Goal: Find specific page/section: Find specific page/section

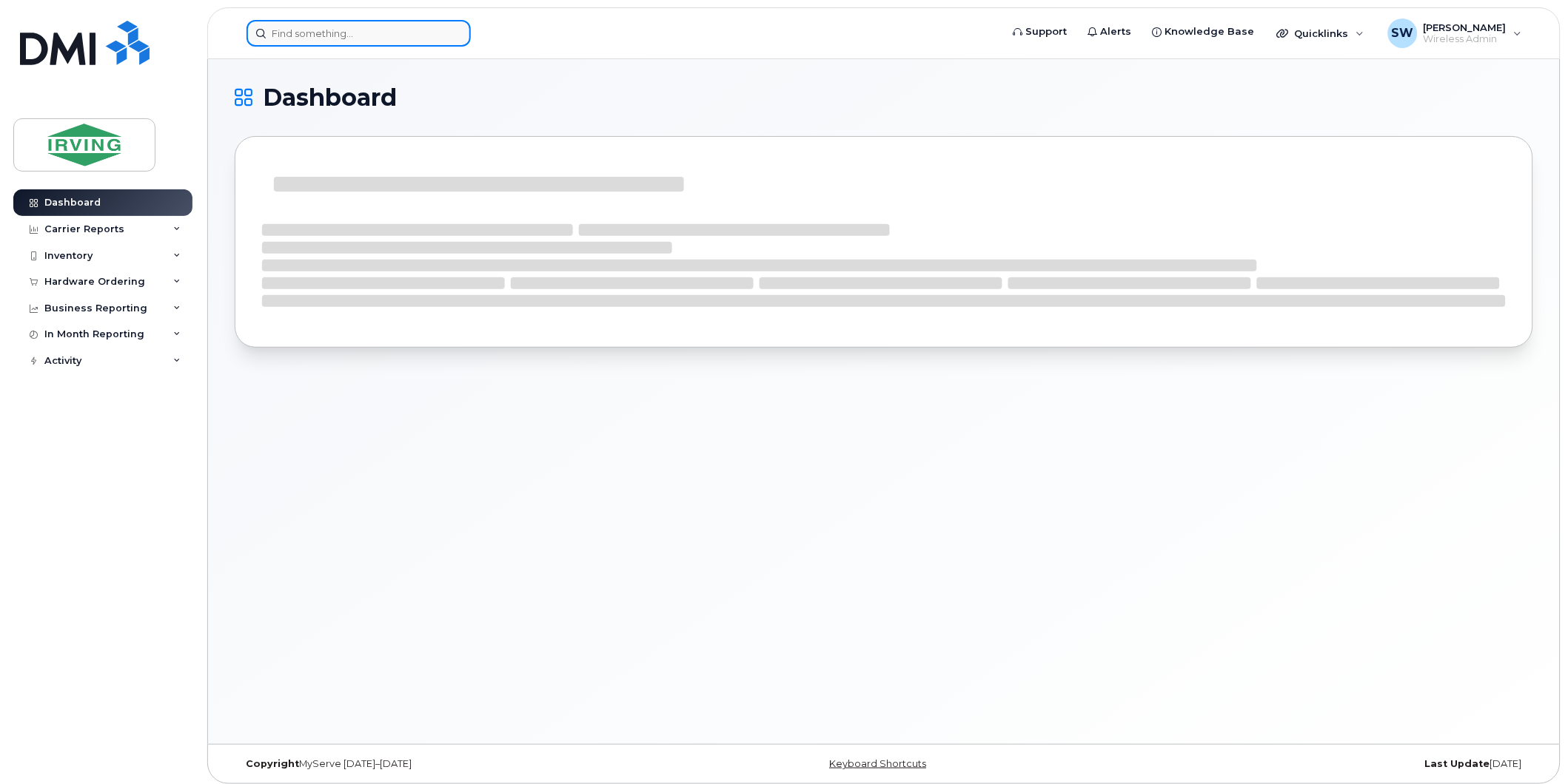
click at [350, 33] on input at bounding box center [359, 33] width 224 height 27
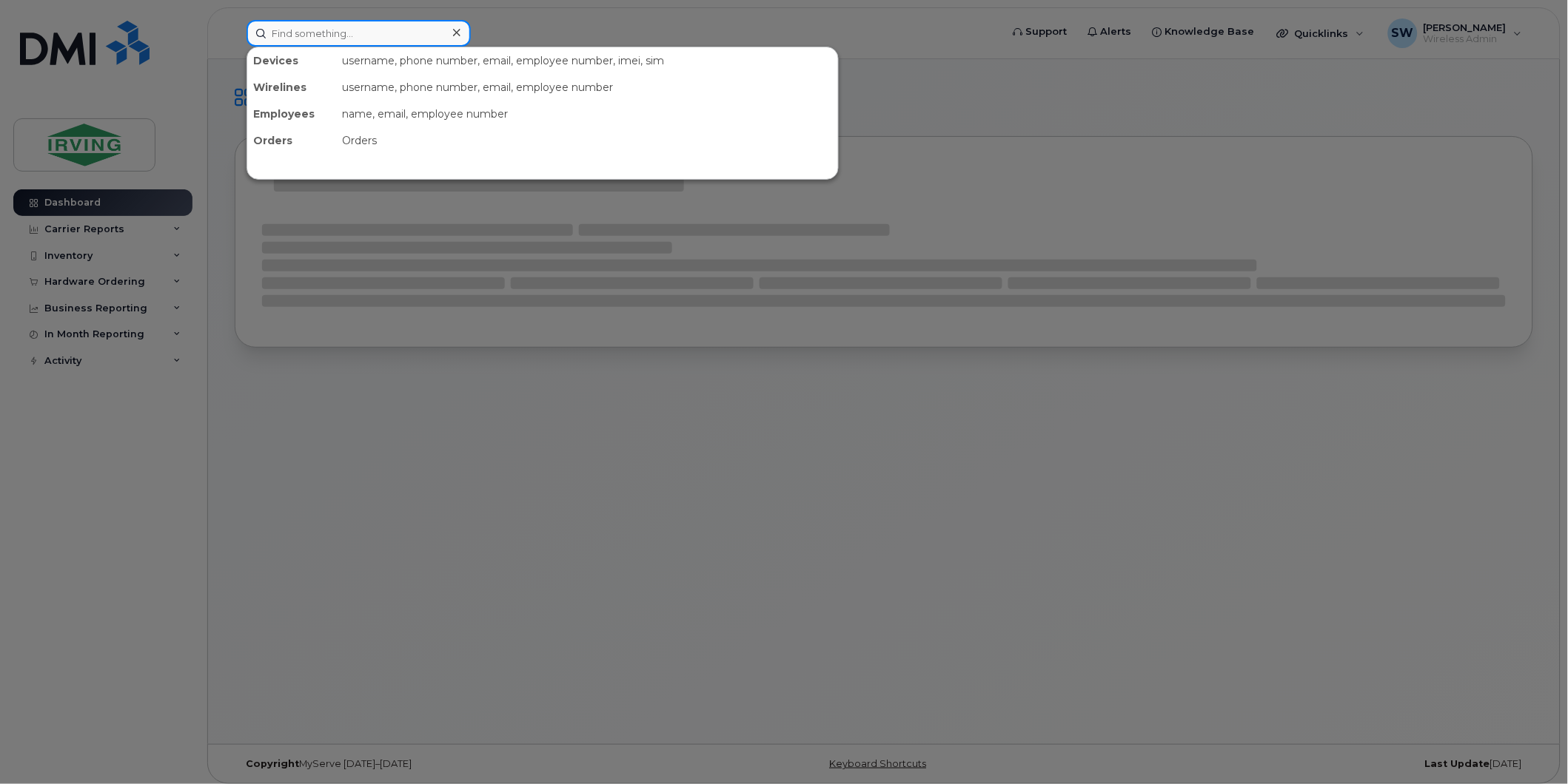
paste input "5063498601"
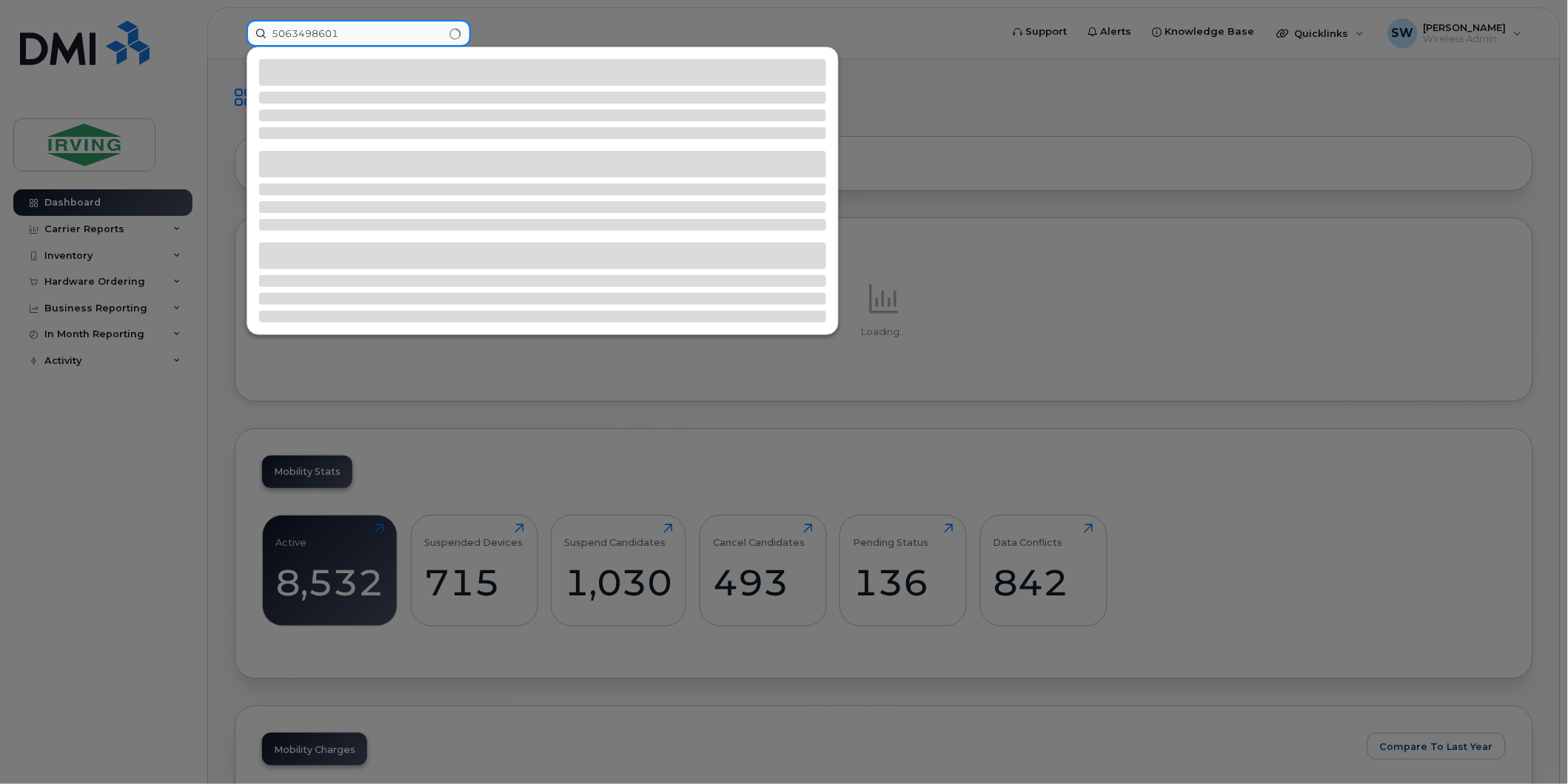
type input "5063498601"
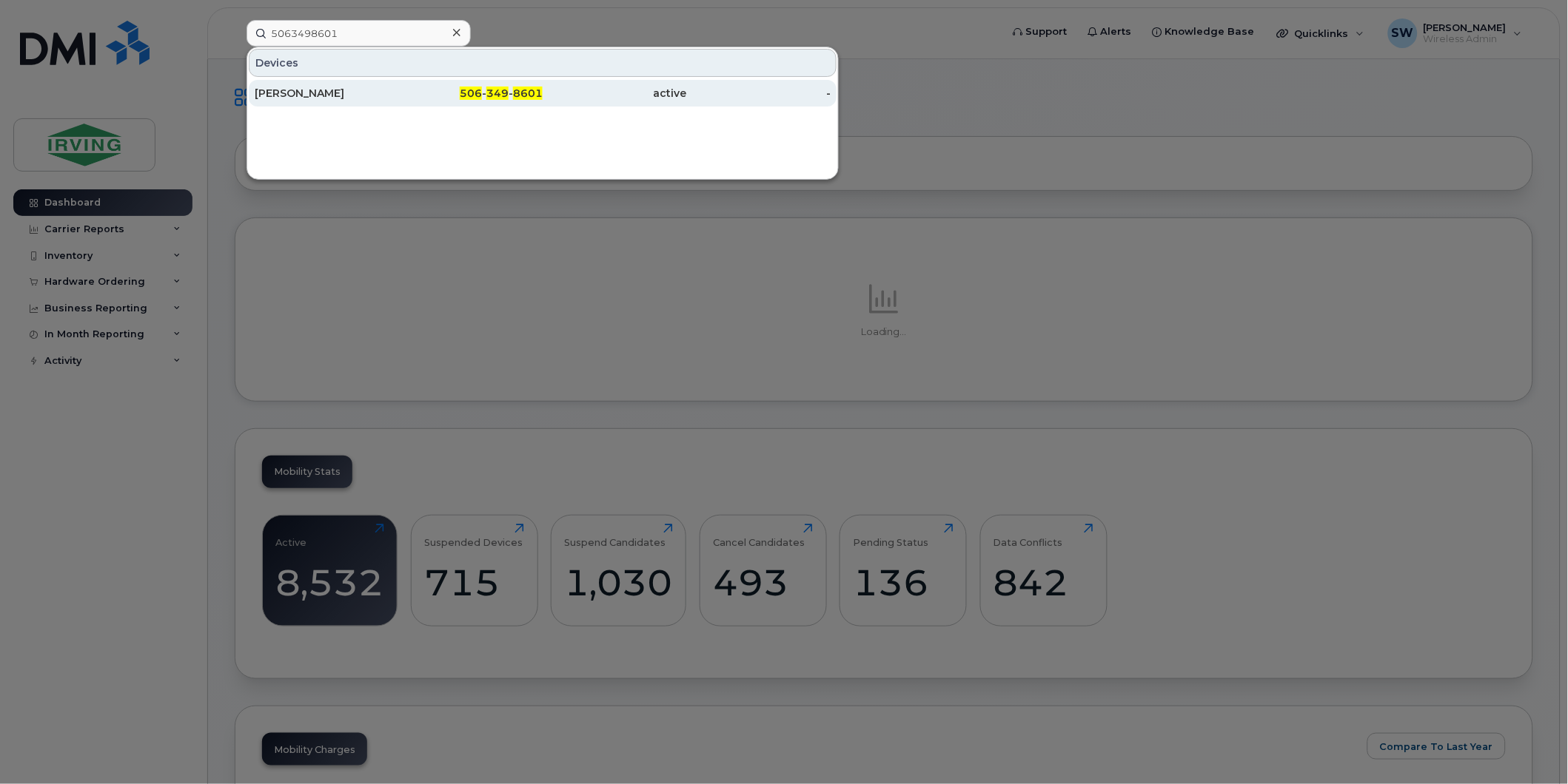
click at [307, 89] on div "Jenna Barry" at bounding box center [327, 93] width 144 height 15
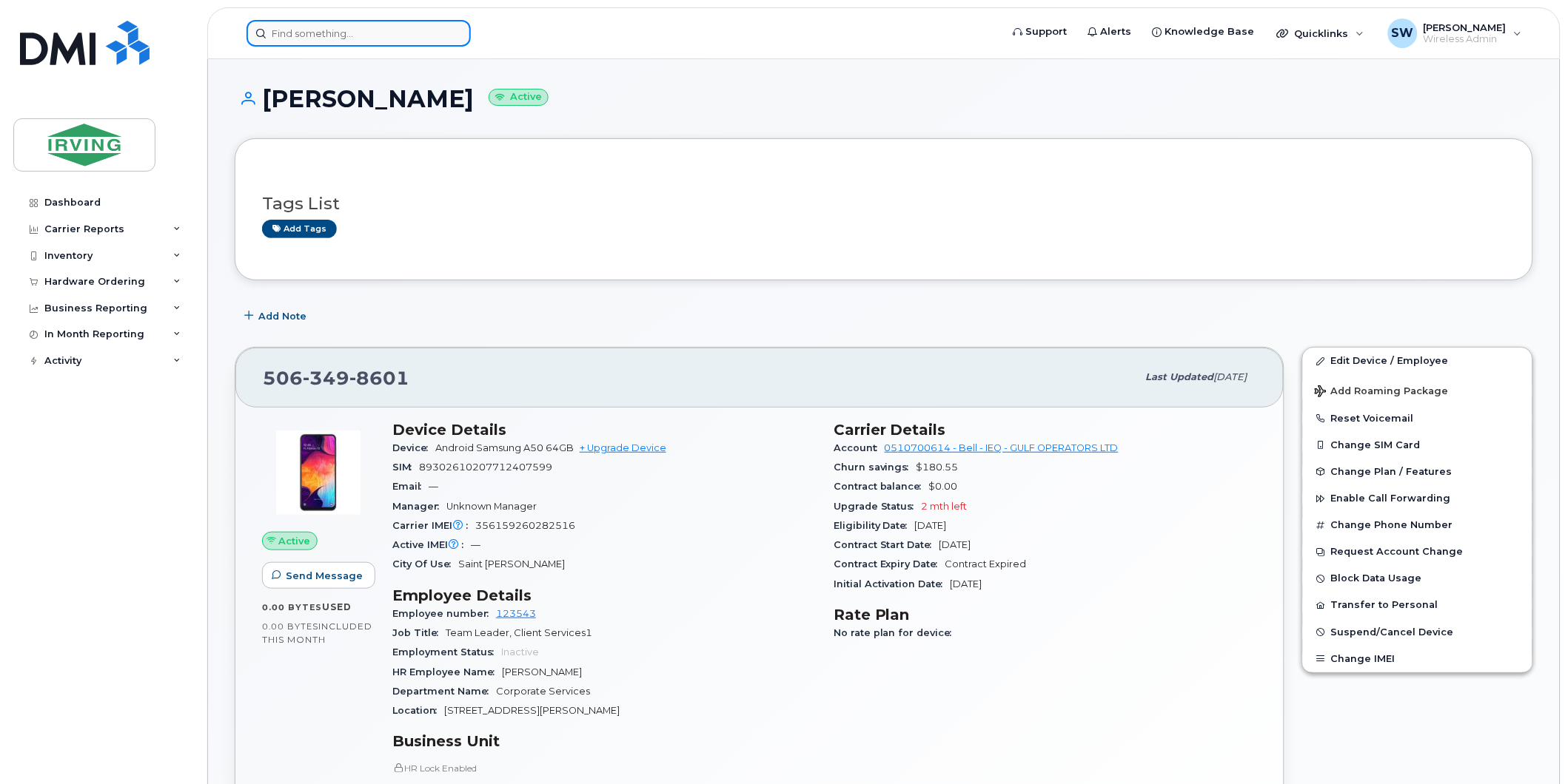
click at [371, 34] on input at bounding box center [359, 33] width 224 height 27
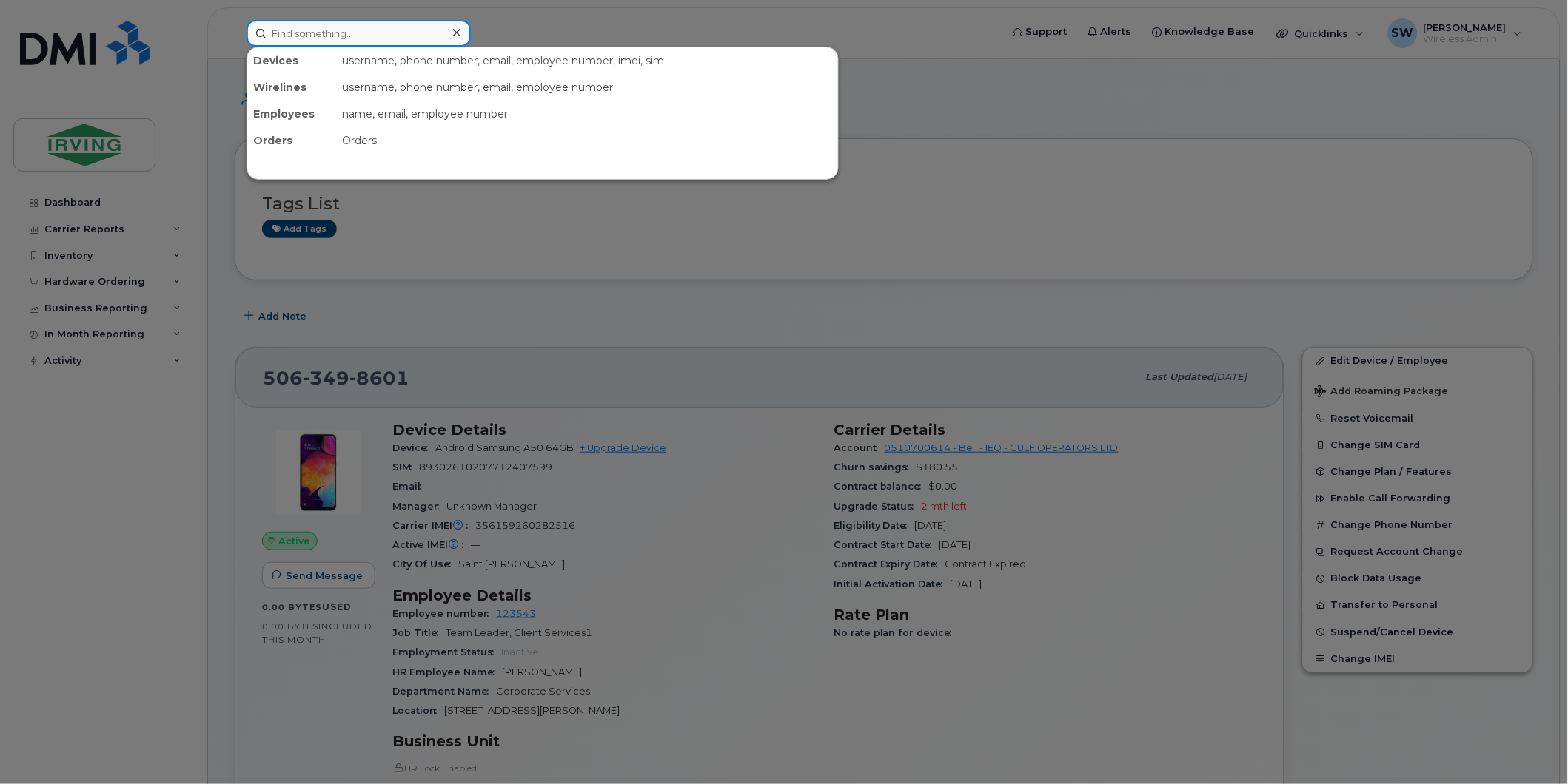
paste input "5062711594"
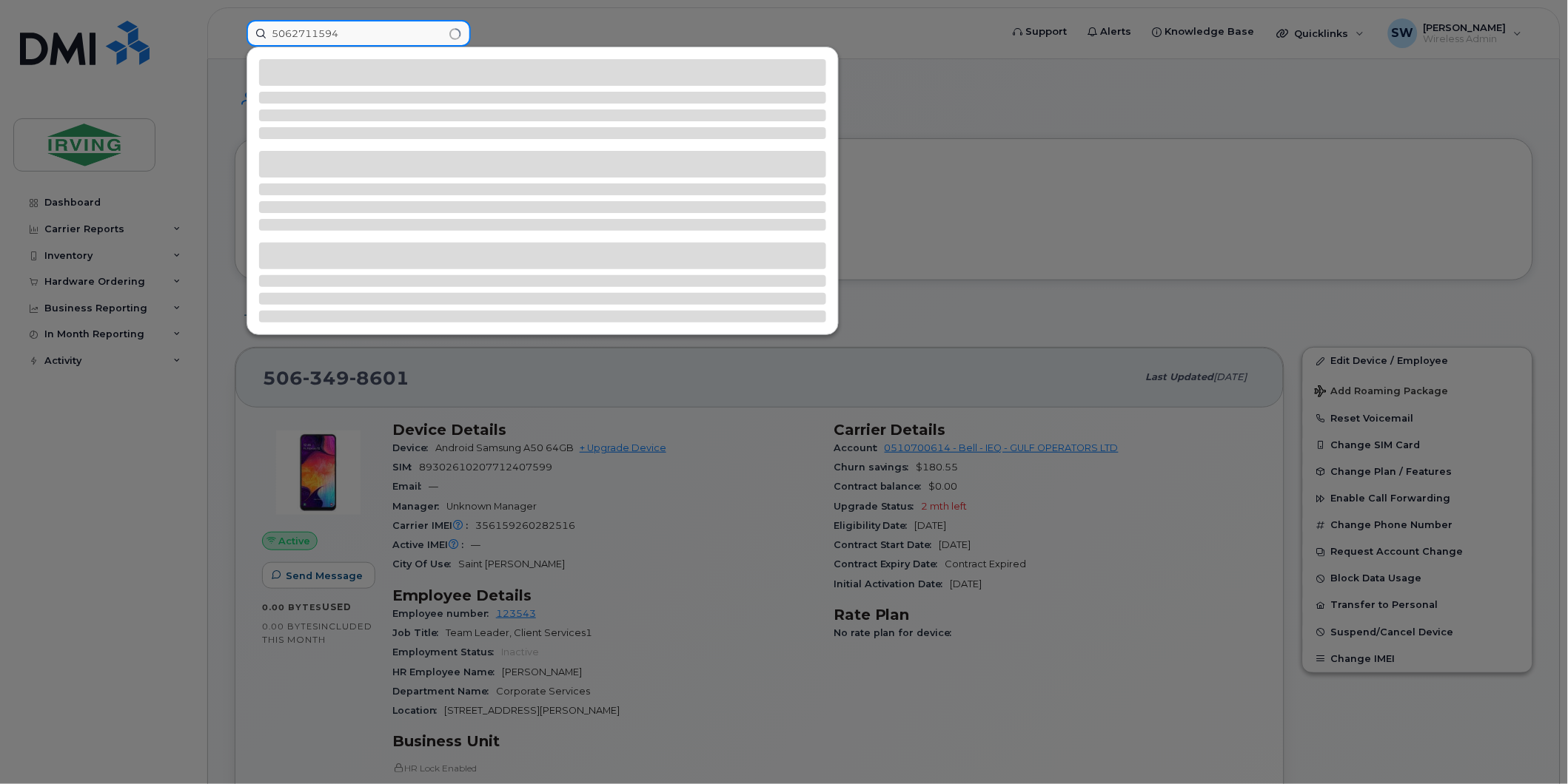
type input "5062711594"
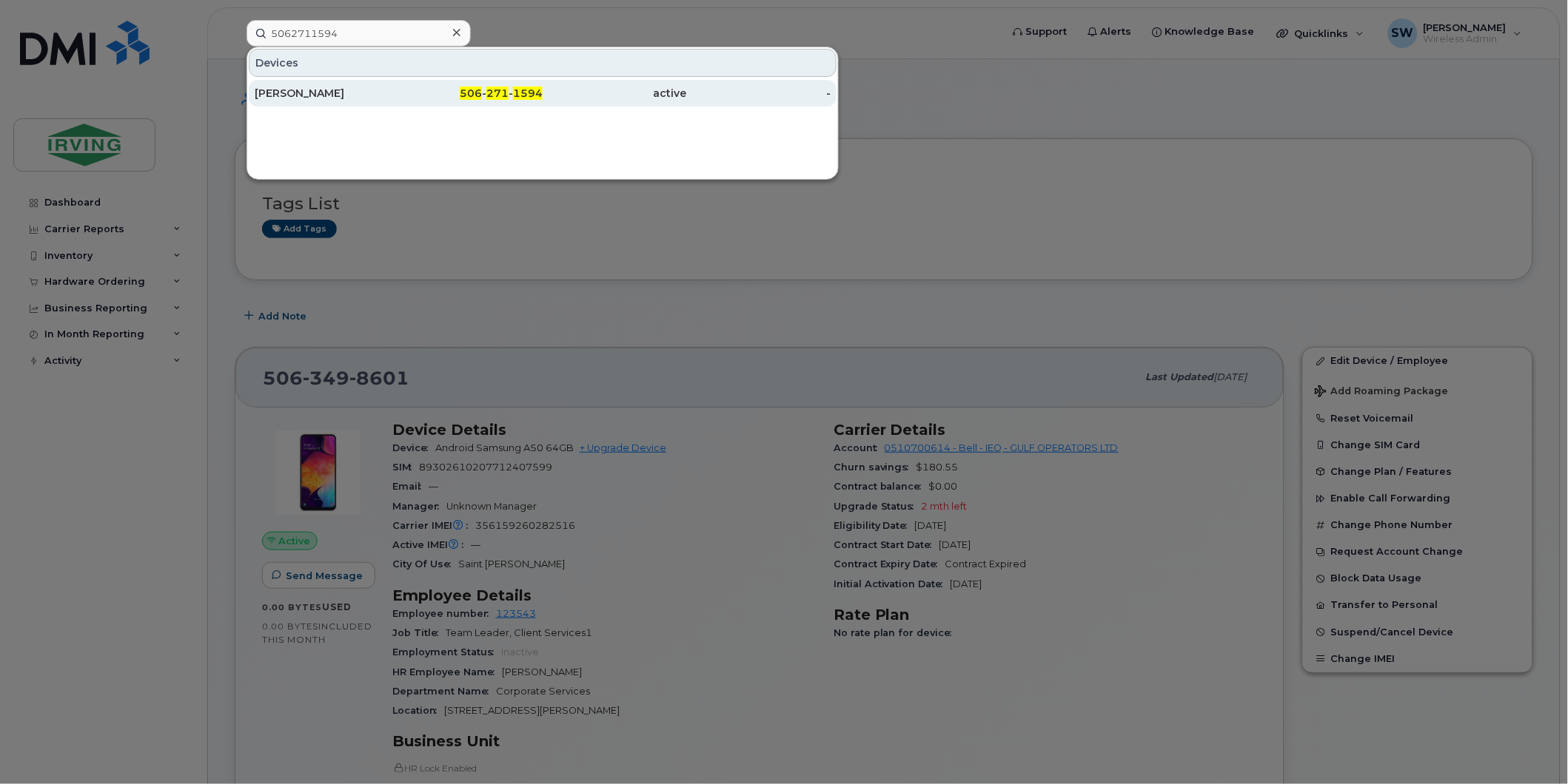
click at [309, 89] on div "Ronnie Mac Lennan" at bounding box center [327, 93] width 144 height 15
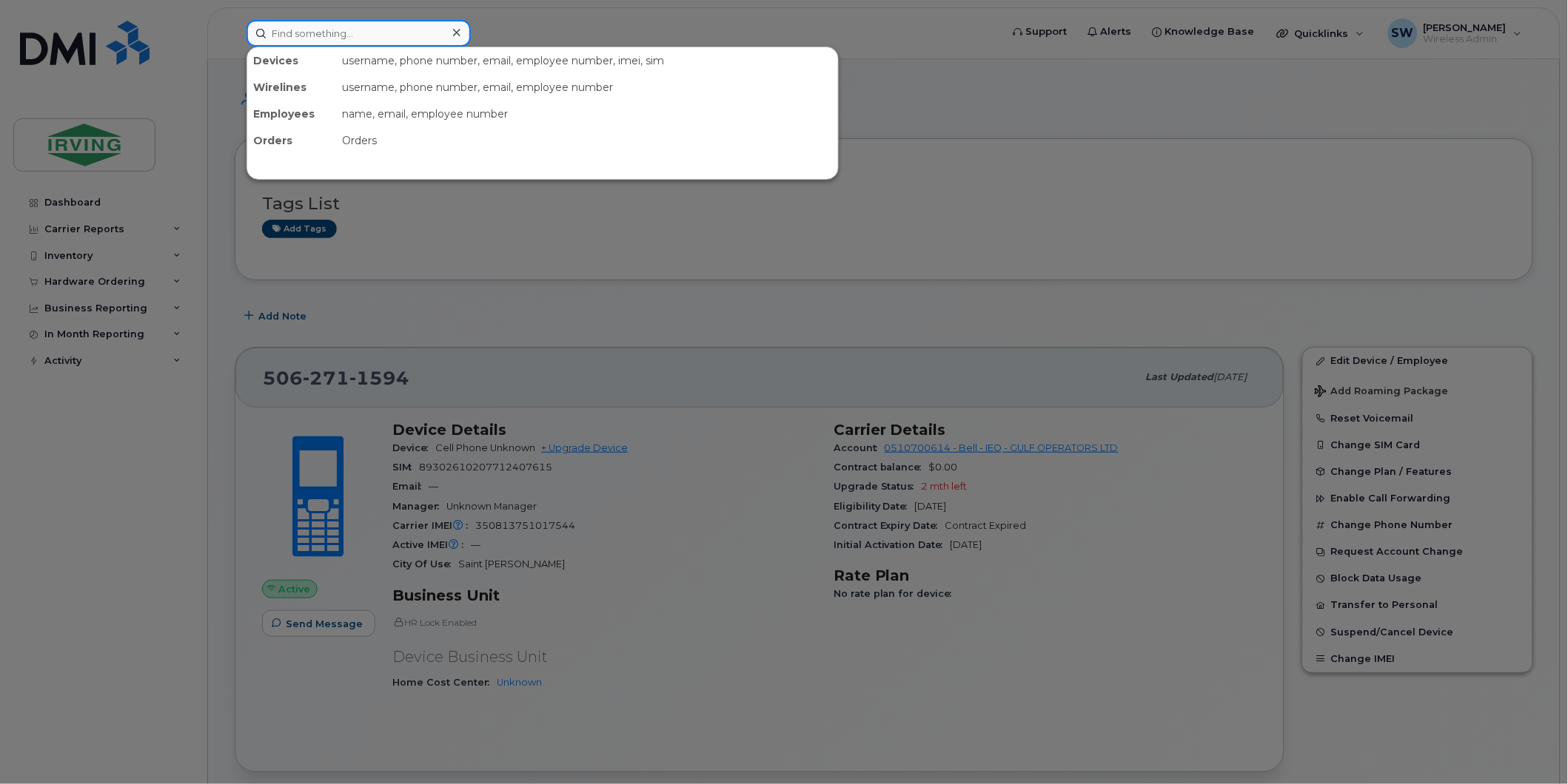
click at [330, 37] on input at bounding box center [359, 33] width 224 height 27
paste input "5063900105"
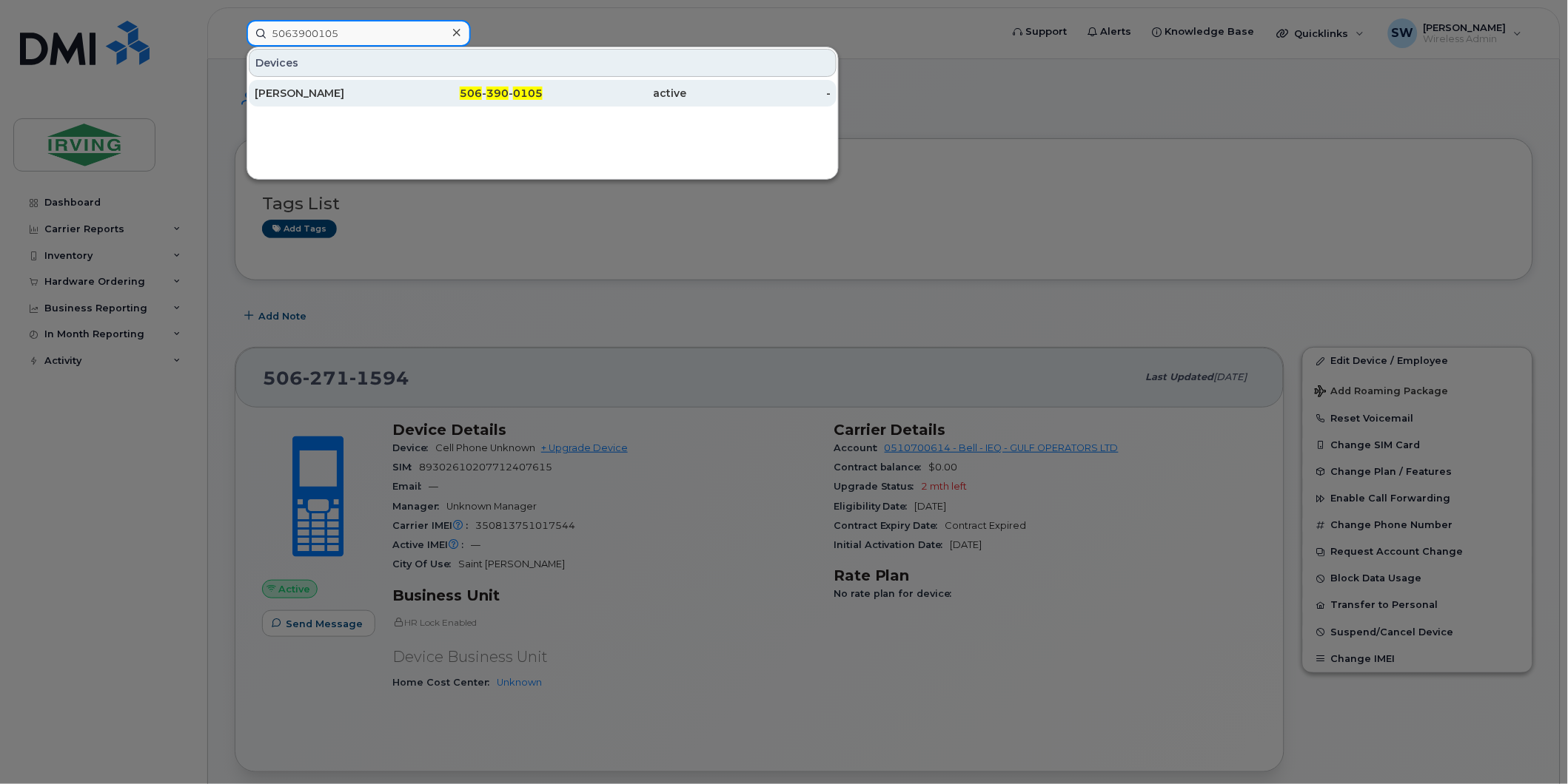
type input "5063900105"
click at [335, 91] on div "Stephane Lavoie" at bounding box center [327, 93] width 144 height 15
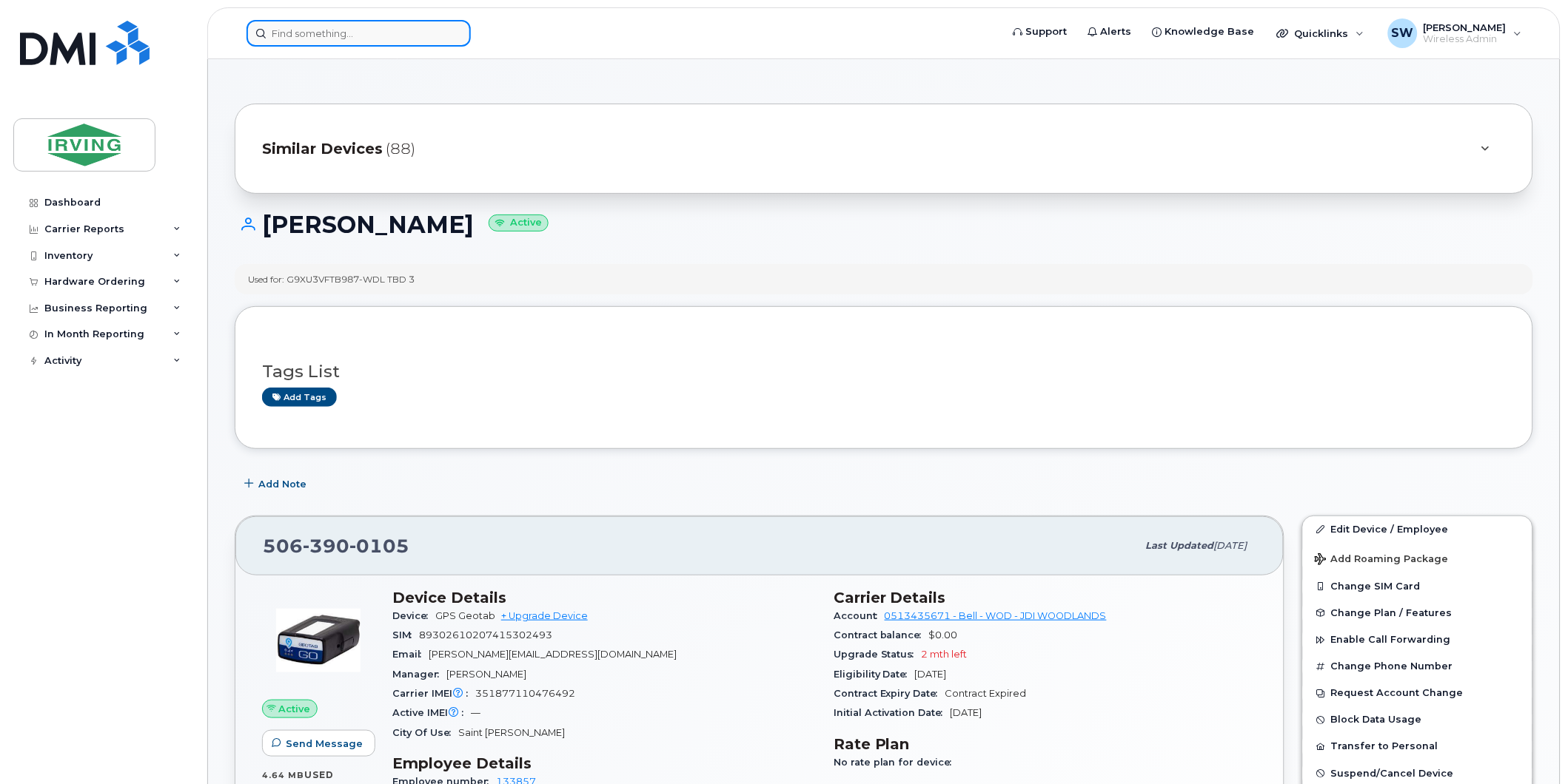
click at [402, 42] on input at bounding box center [359, 33] width 224 height 27
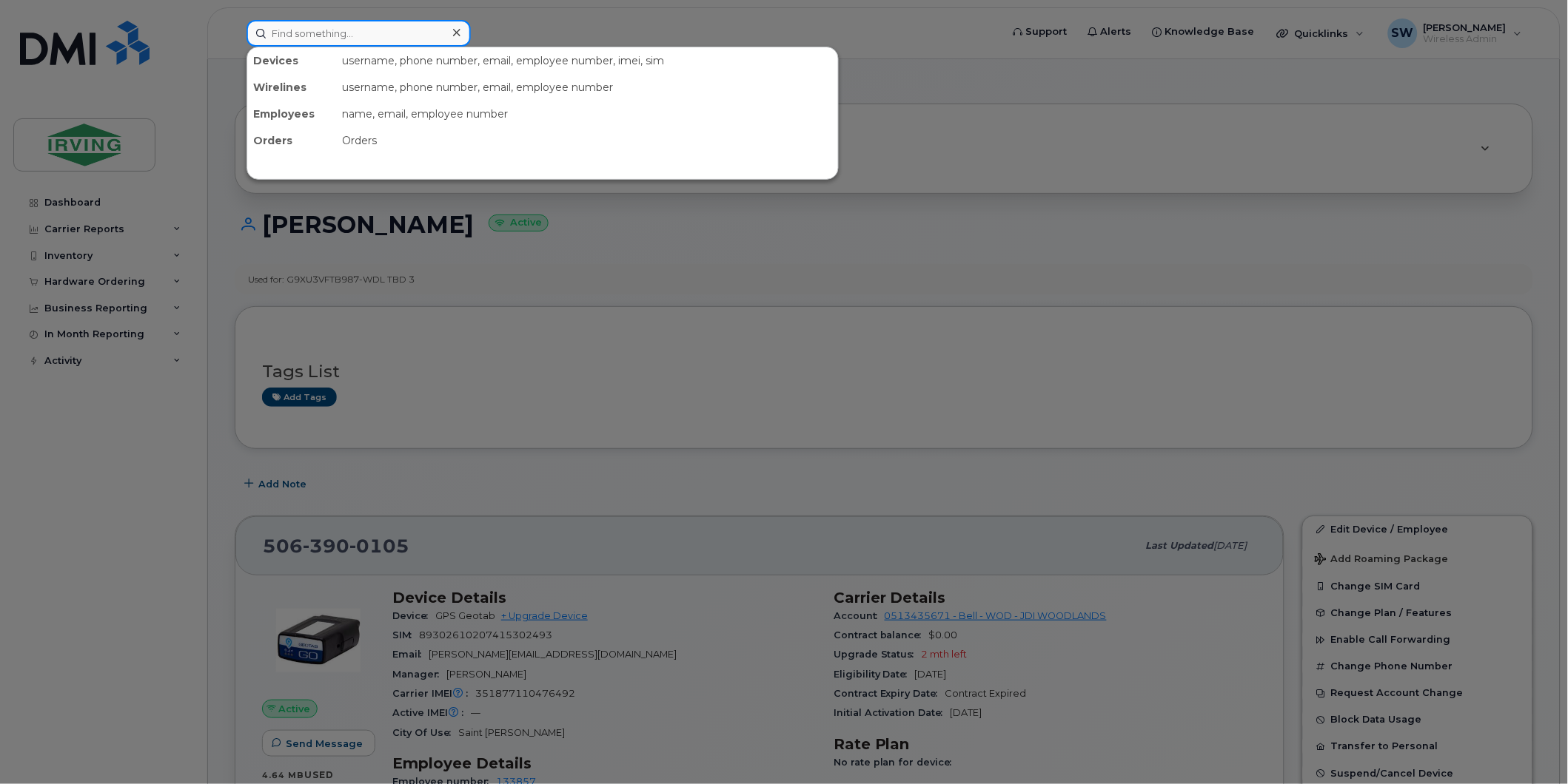
paste input "5063900141"
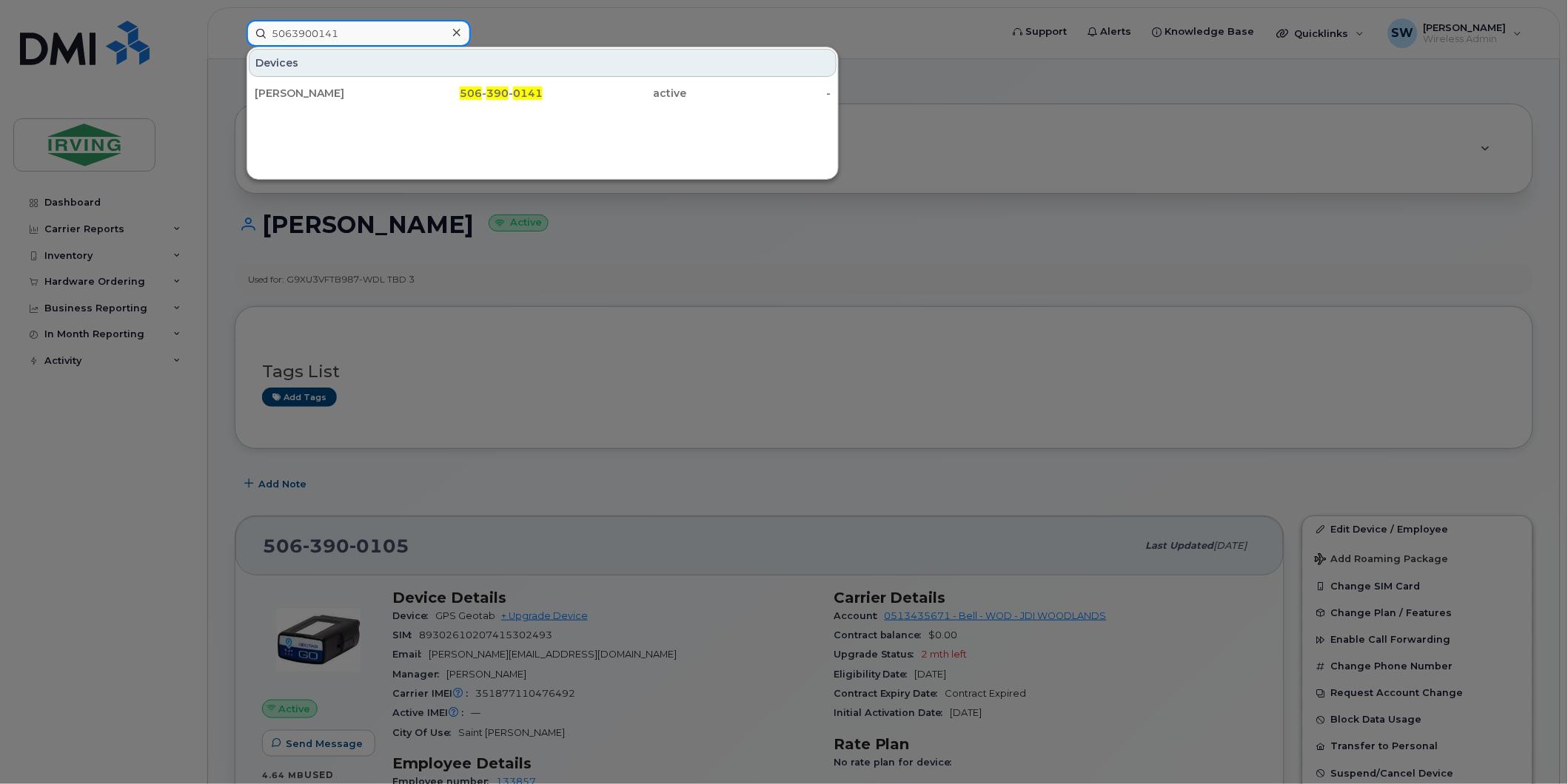
type input "5063900141"
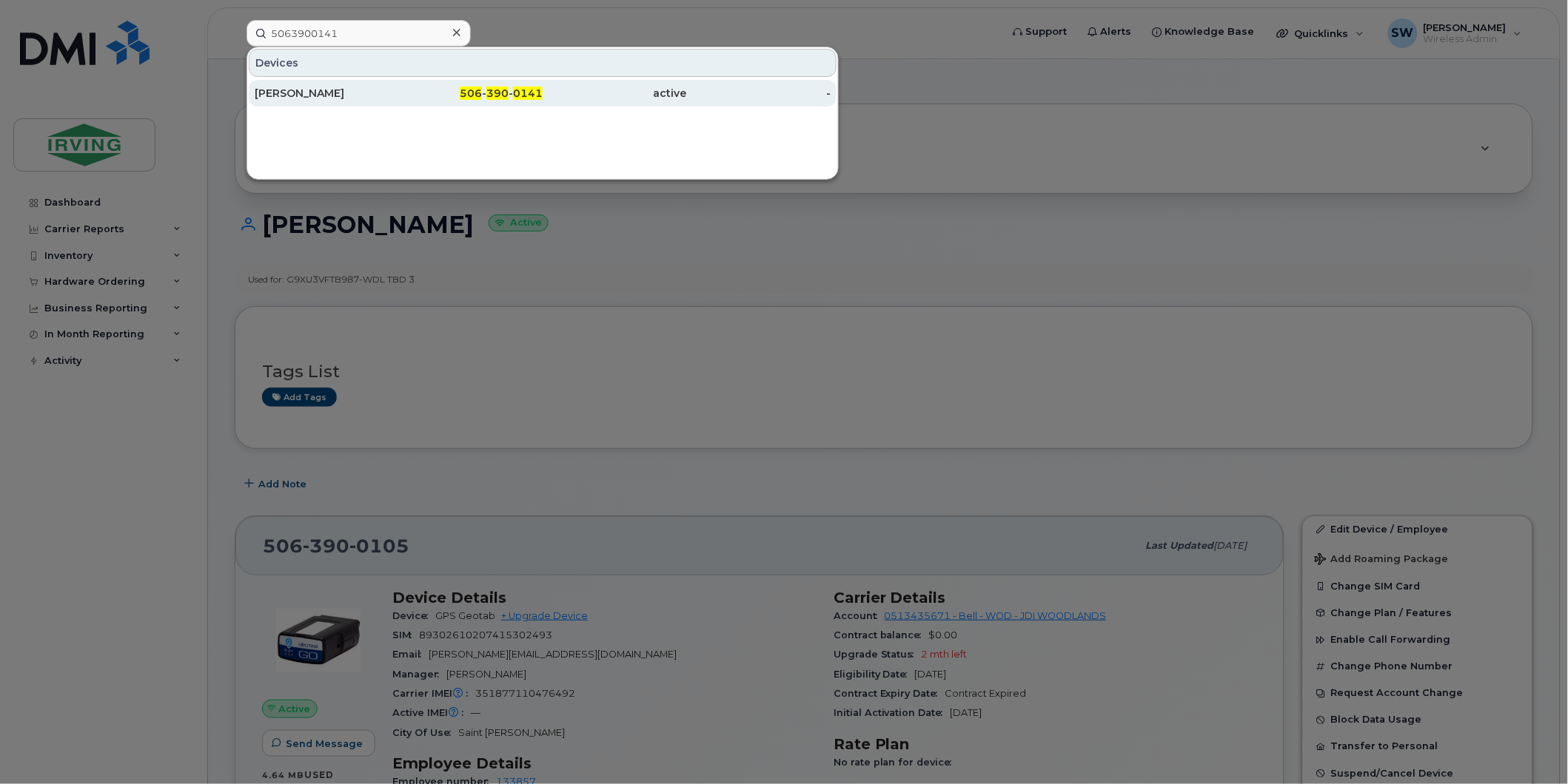
click at [350, 89] on div "[PERSON_NAME]" at bounding box center [327, 93] width 144 height 15
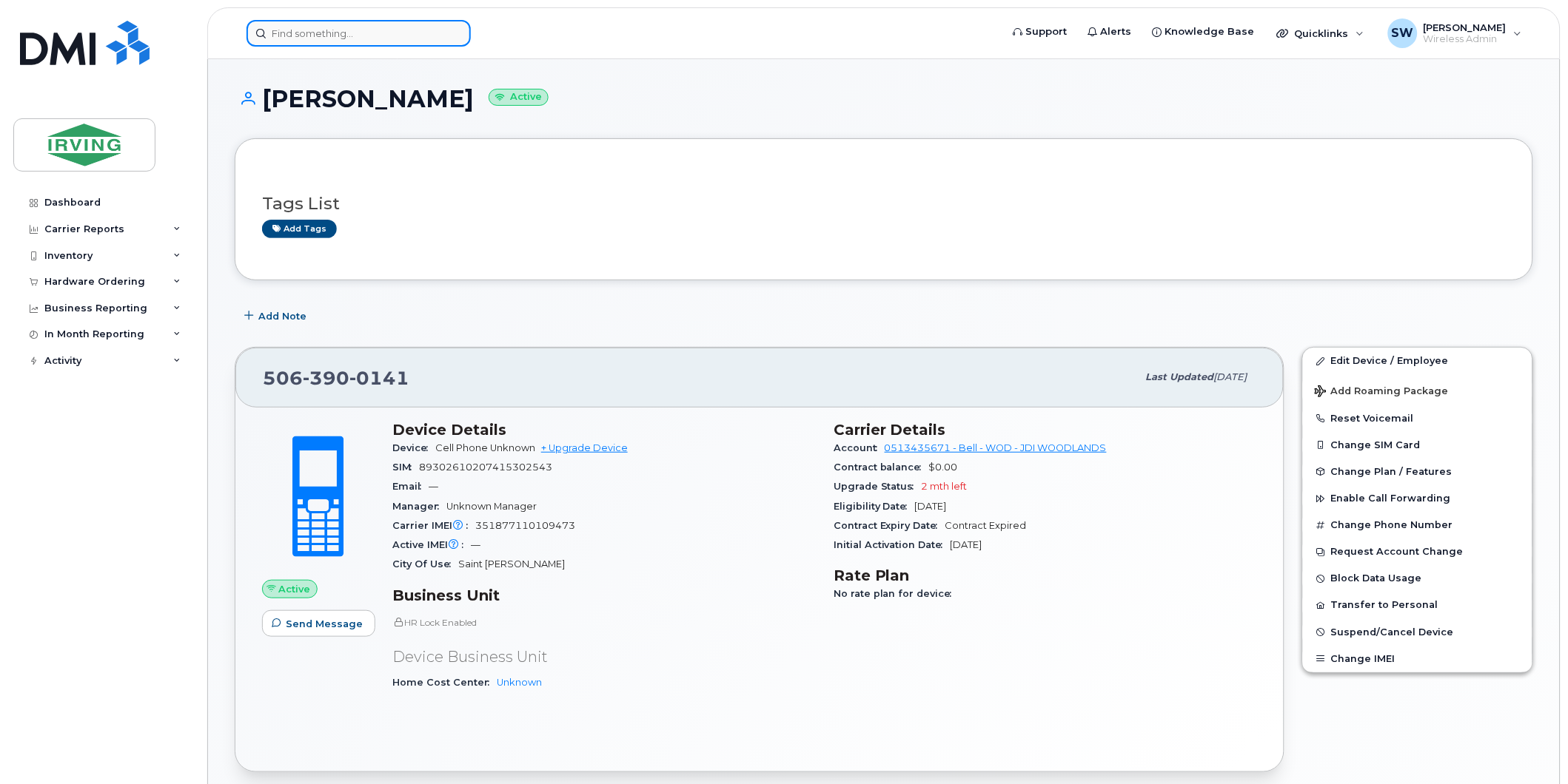
click at [368, 38] on input at bounding box center [359, 33] width 224 height 27
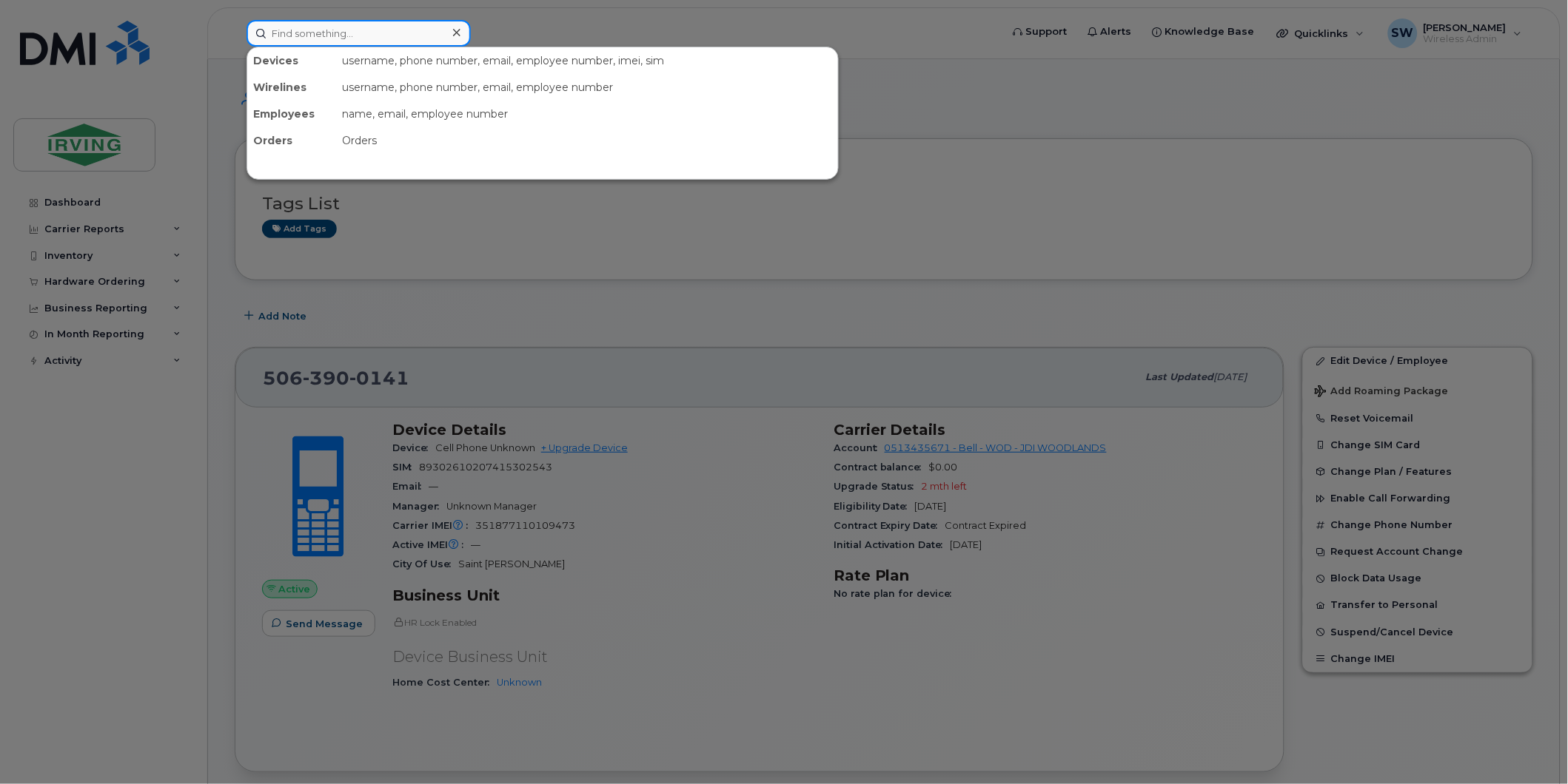
paste input "5063275135"
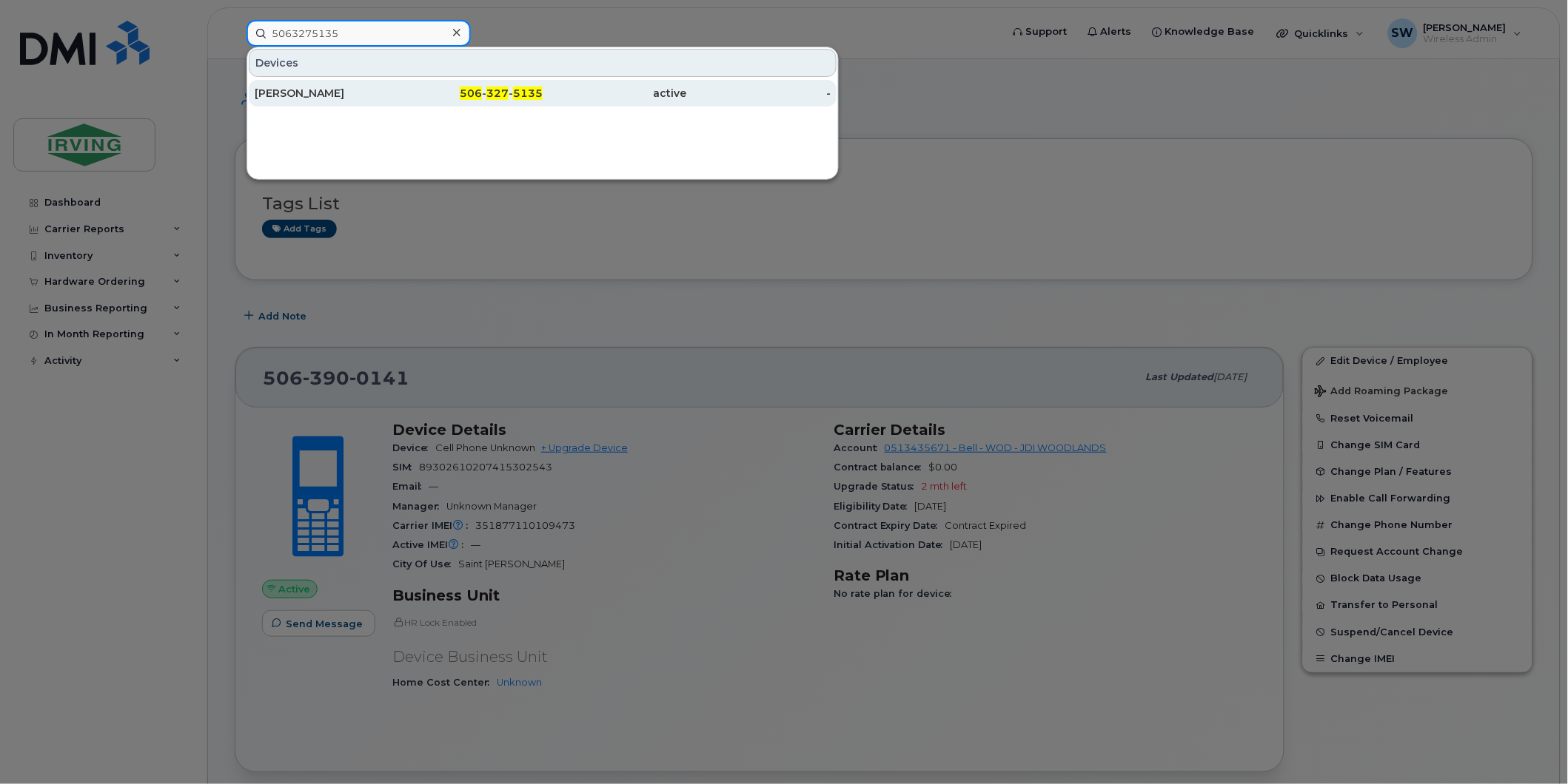
type input "5063275135"
click at [302, 89] on div "[PERSON_NAME]" at bounding box center [327, 93] width 144 height 15
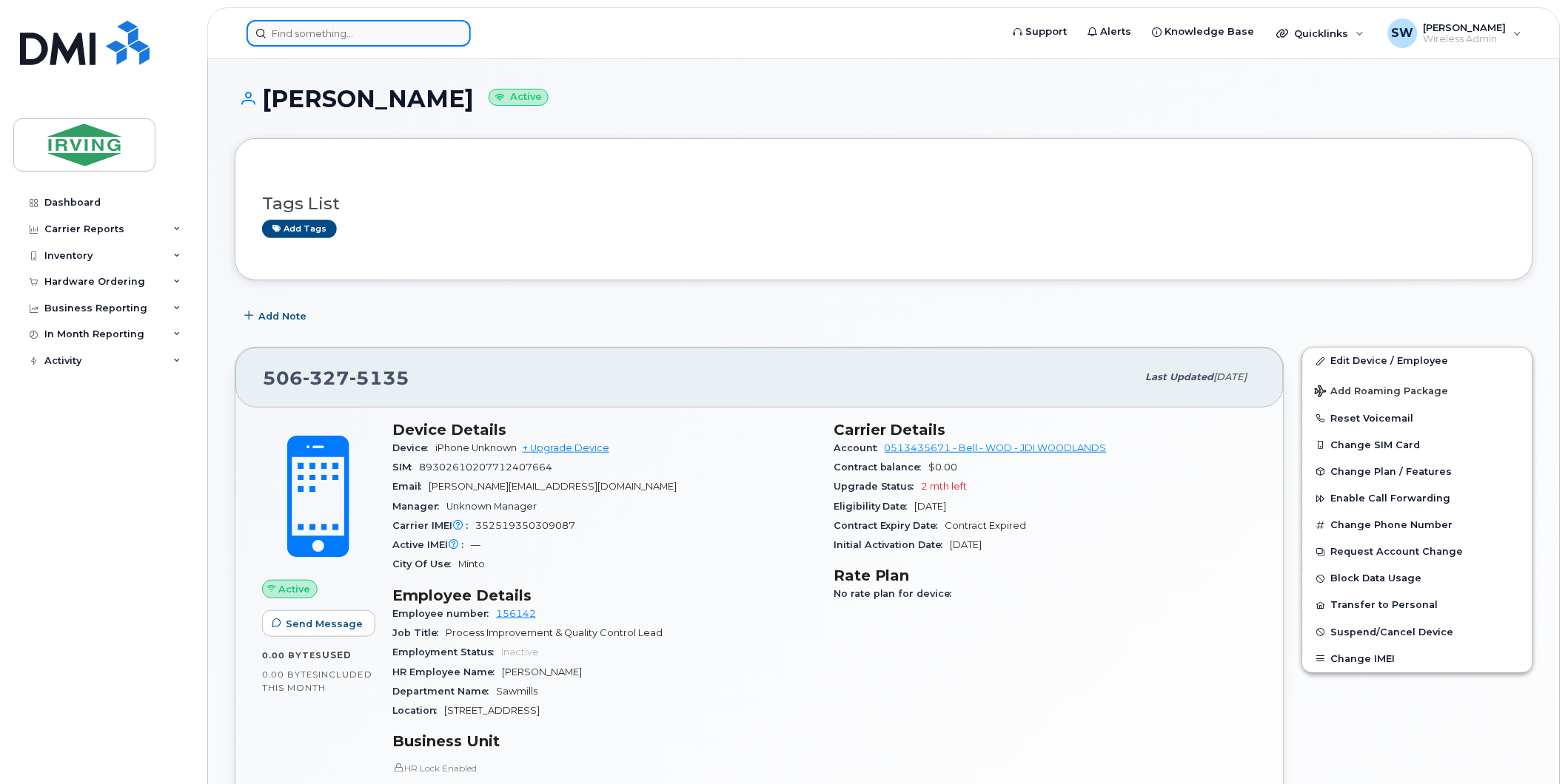
click at [300, 32] on input at bounding box center [359, 33] width 224 height 27
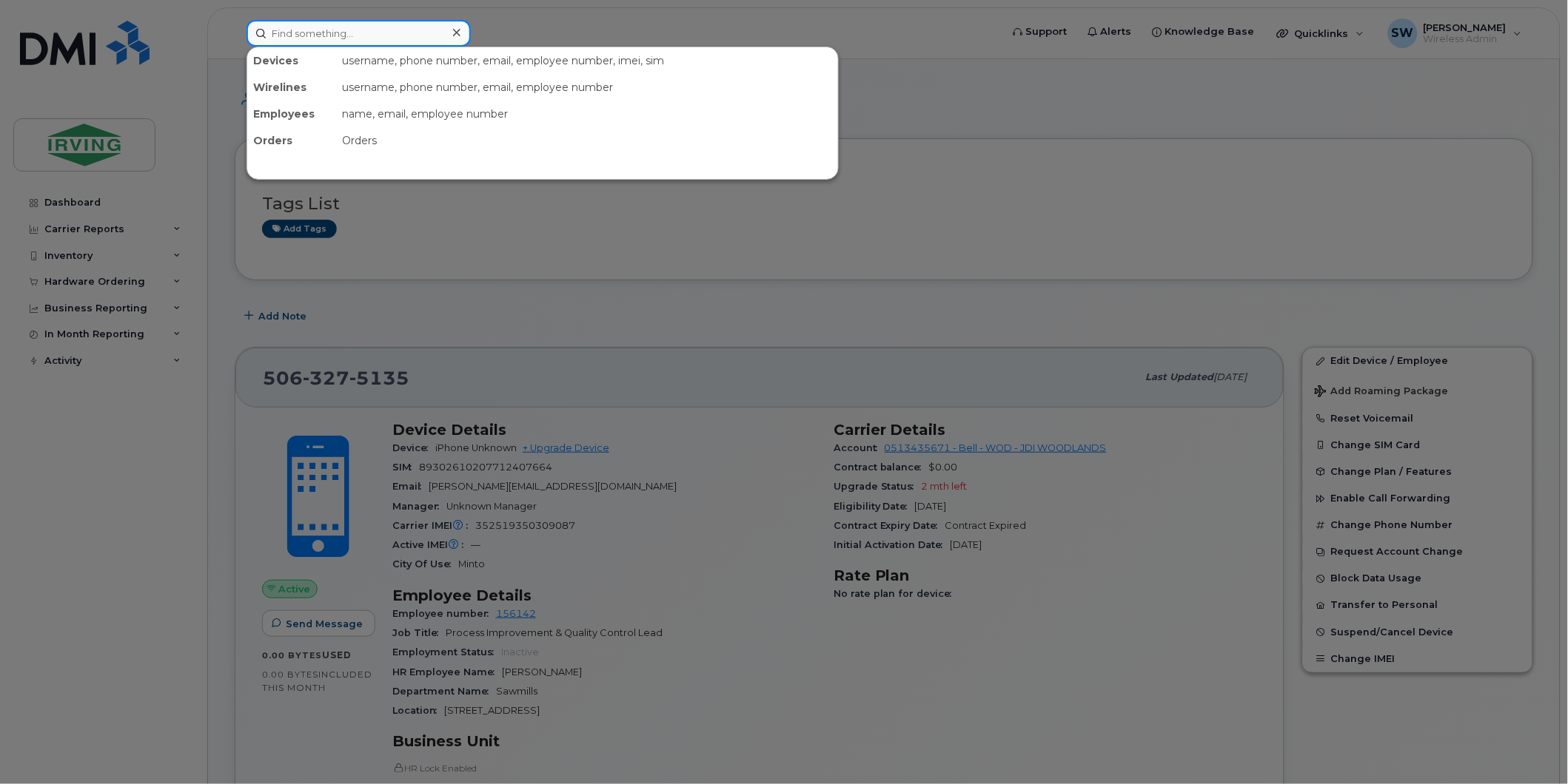
paste input "5063900165"
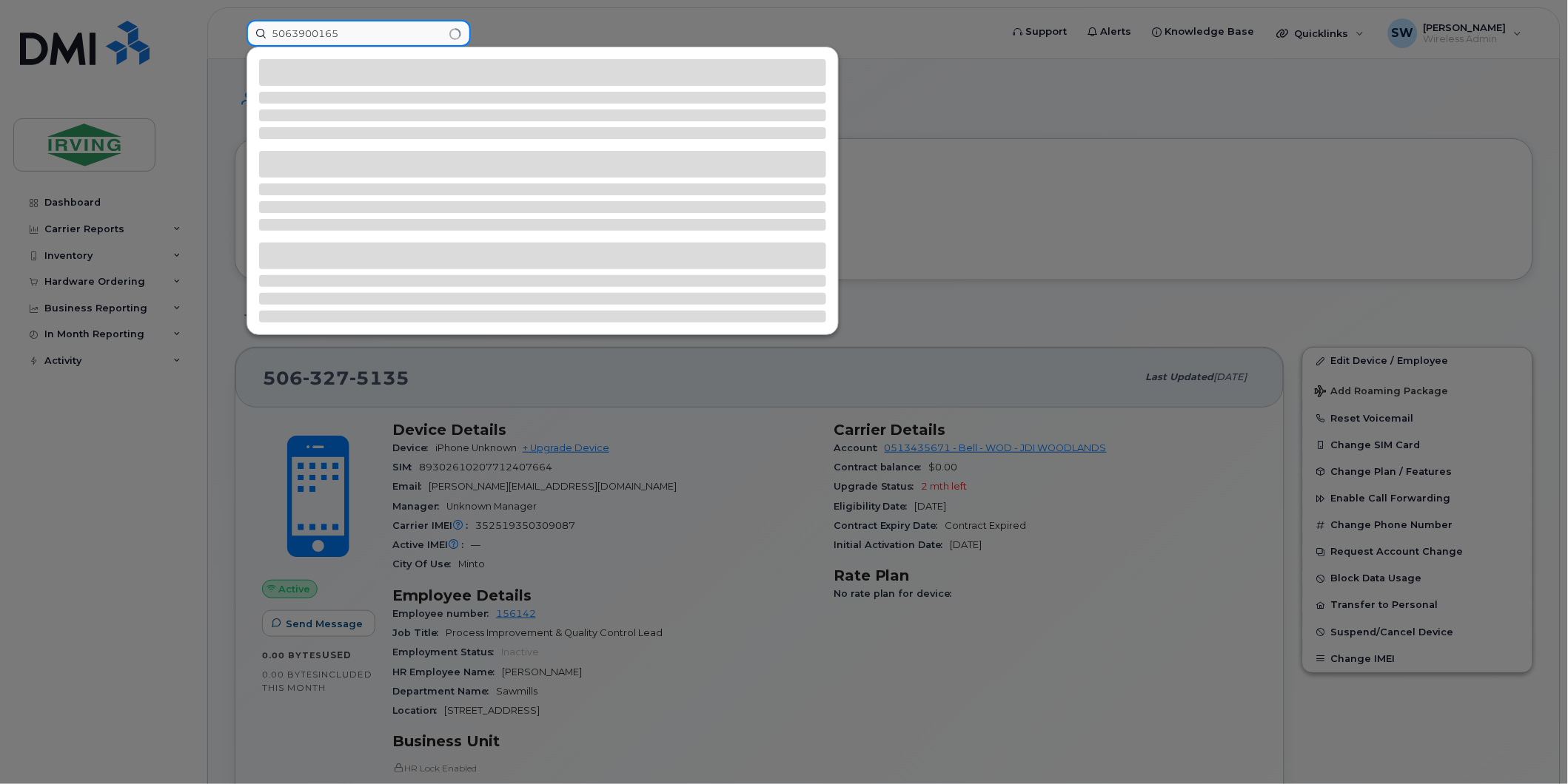
type input "5063900165"
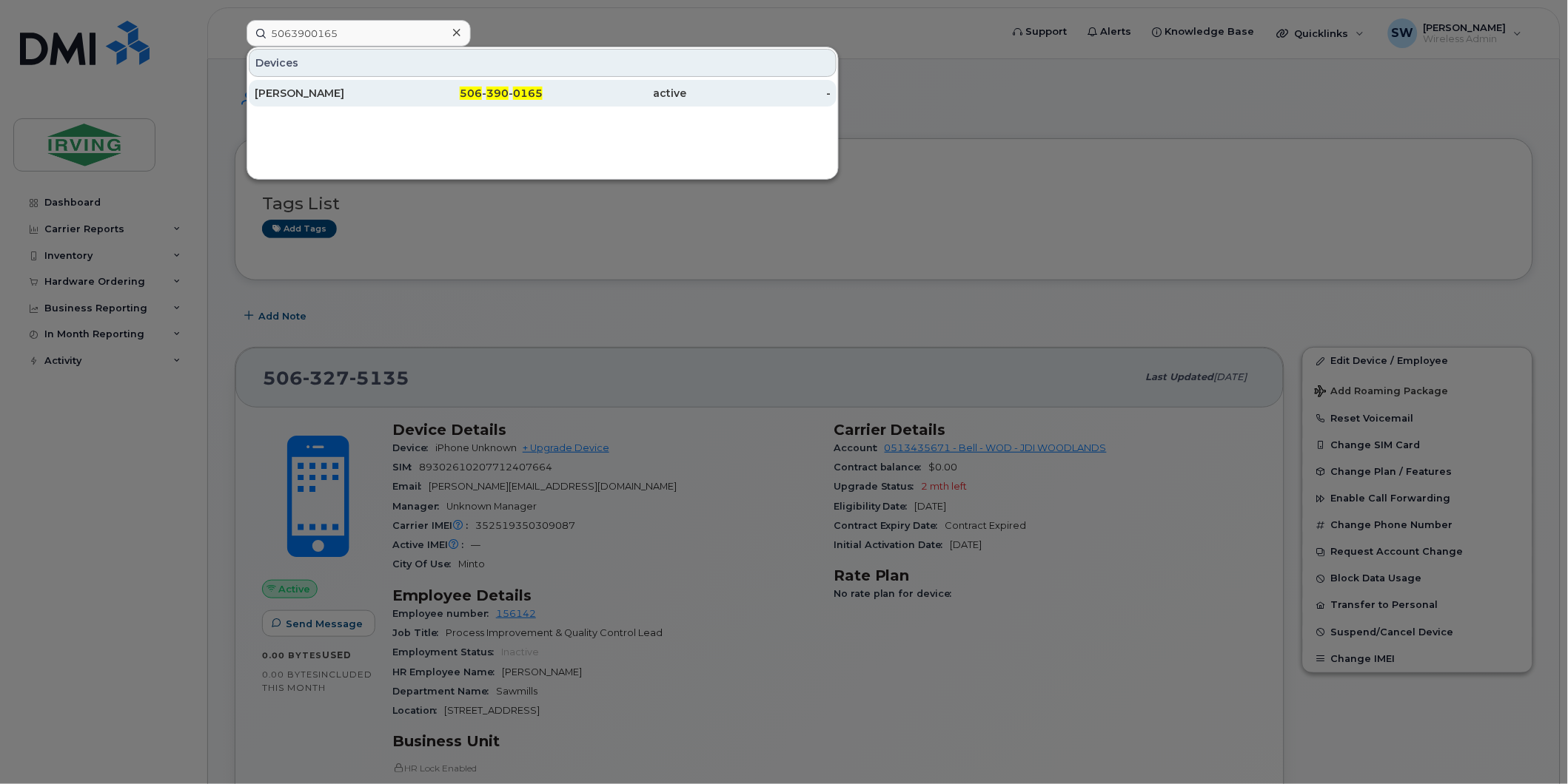
click at [304, 88] on div "Nicholas Pellerin" at bounding box center [327, 93] width 144 height 15
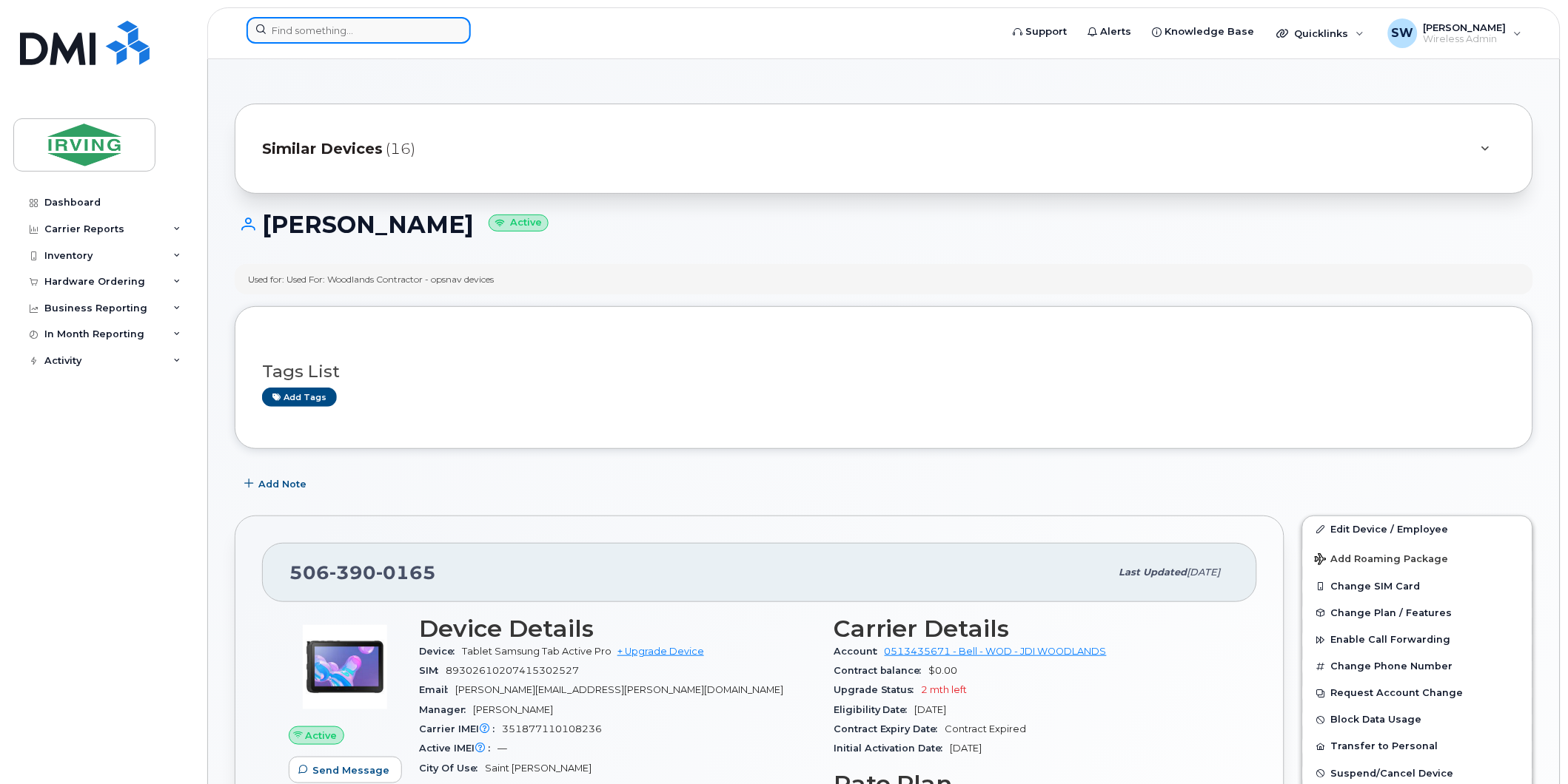
click at [387, 41] on input at bounding box center [359, 30] width 224 height 27
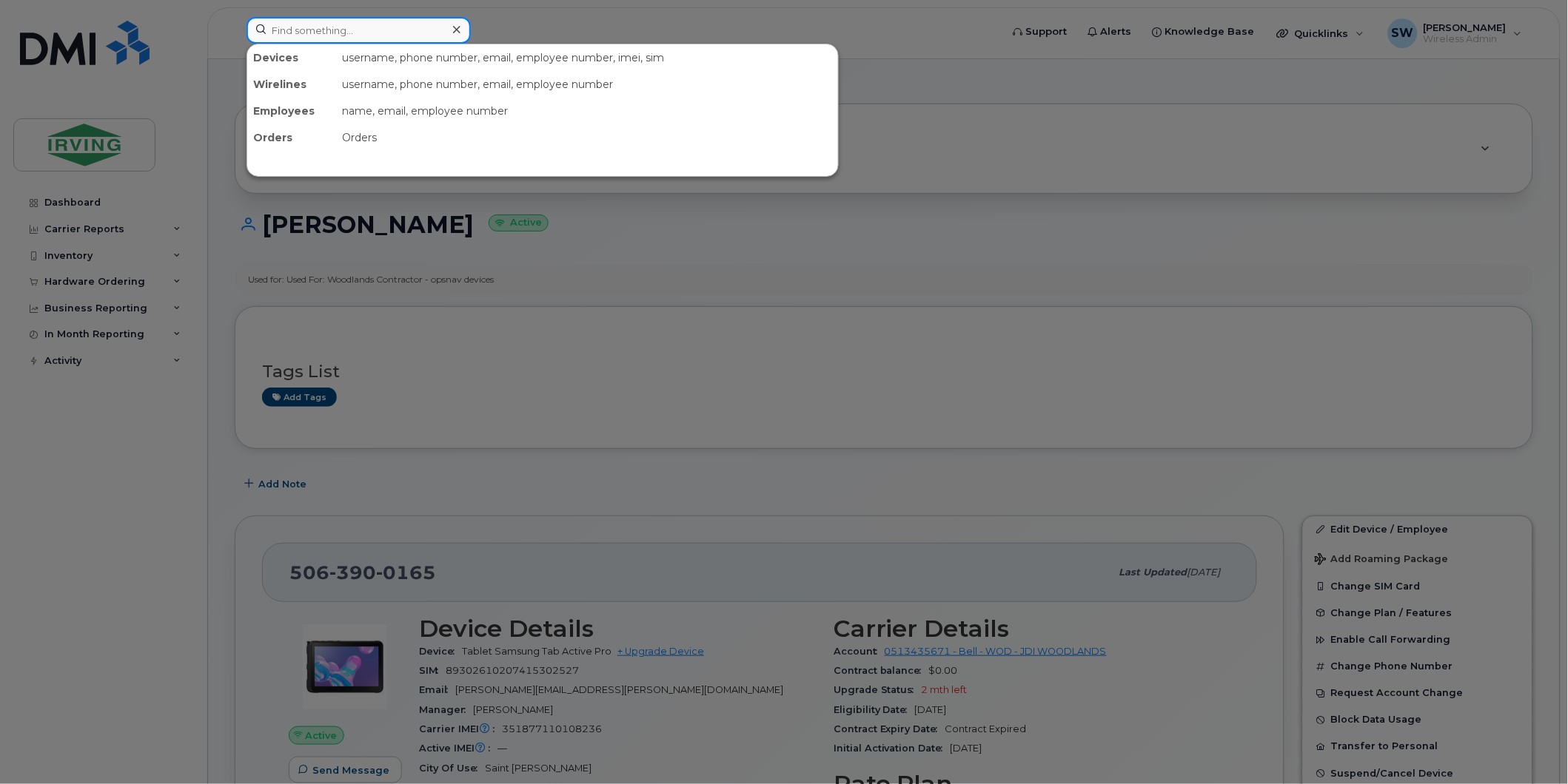
paste input "5063900150"
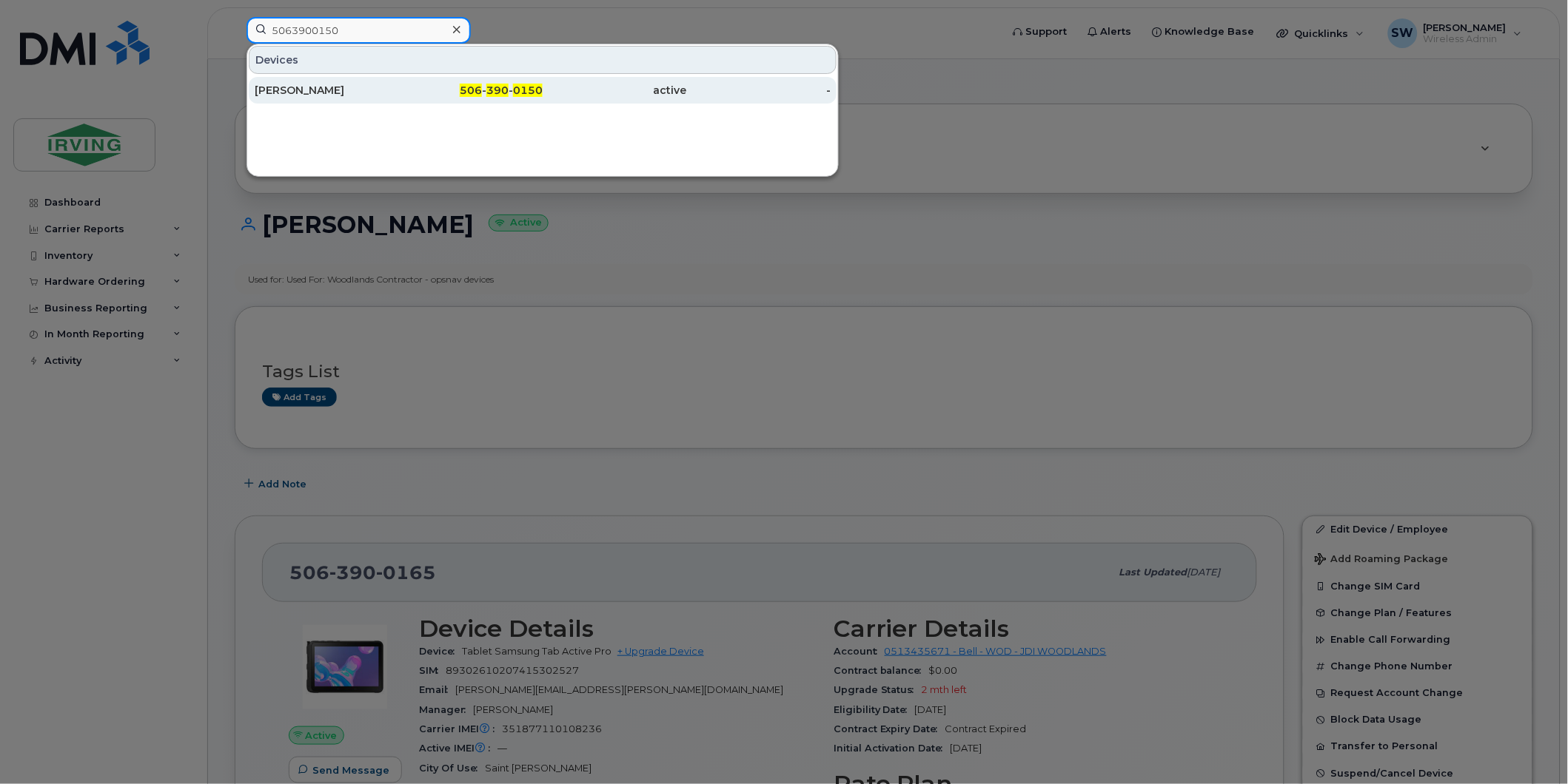
type input "5063900150"
click at [341, 92] on div "Stephane Lavoie" at bounding box center [327, 90] width 144 height 15
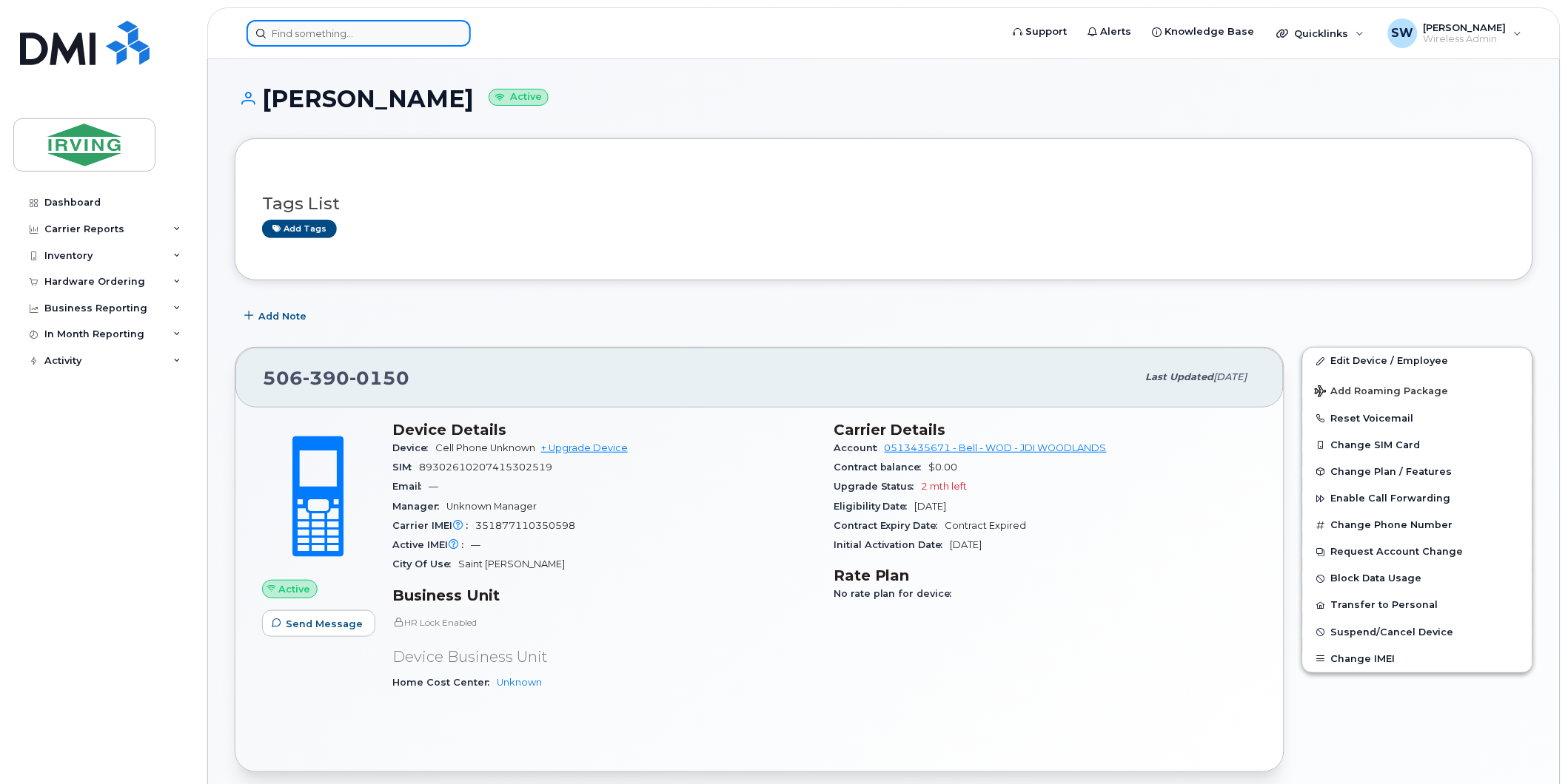
click at [372, 38] on input at bounding box center [359, 33] width 224 height 27
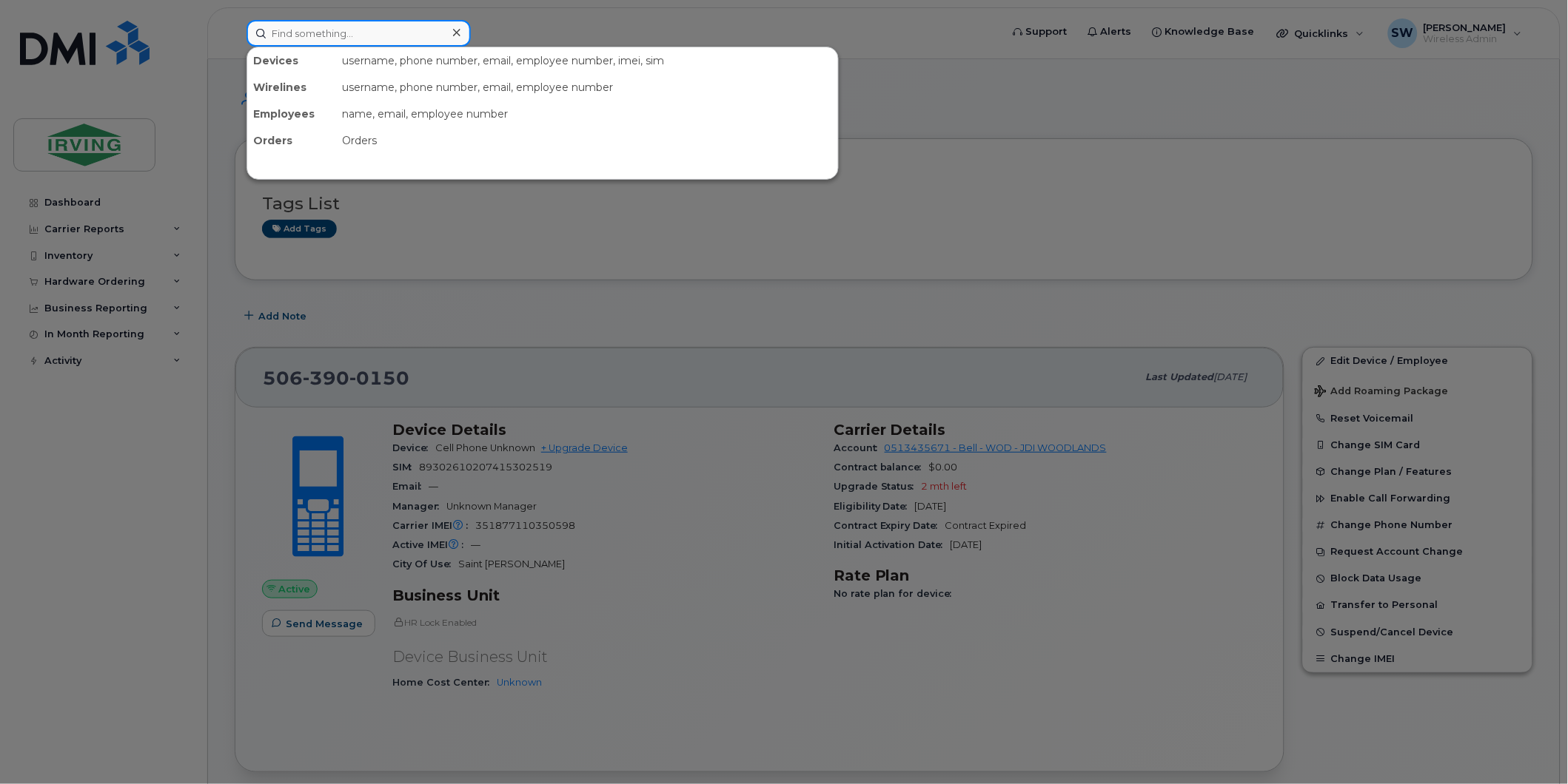
paste input "7823242824"
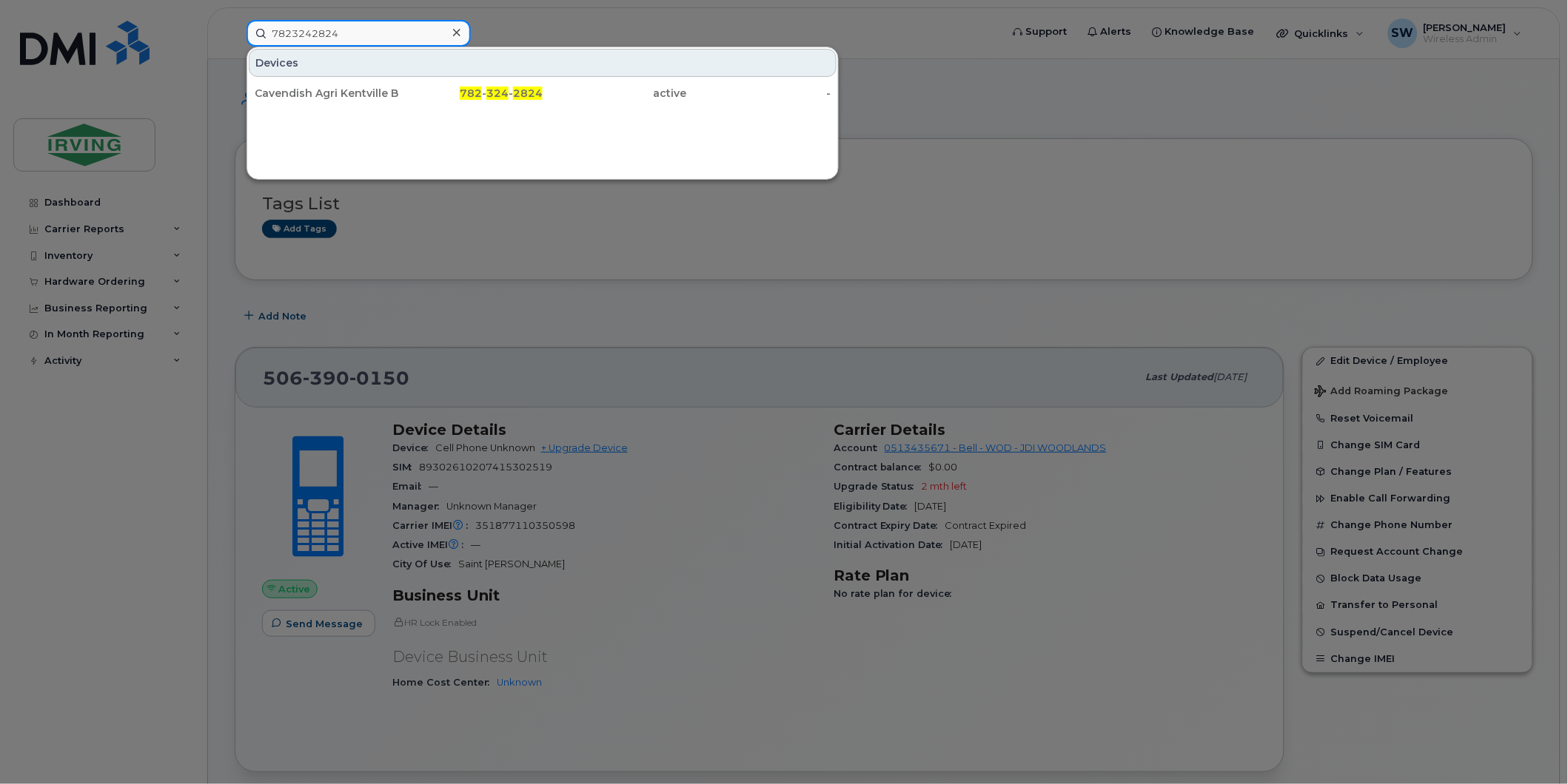
type input "7823242824"
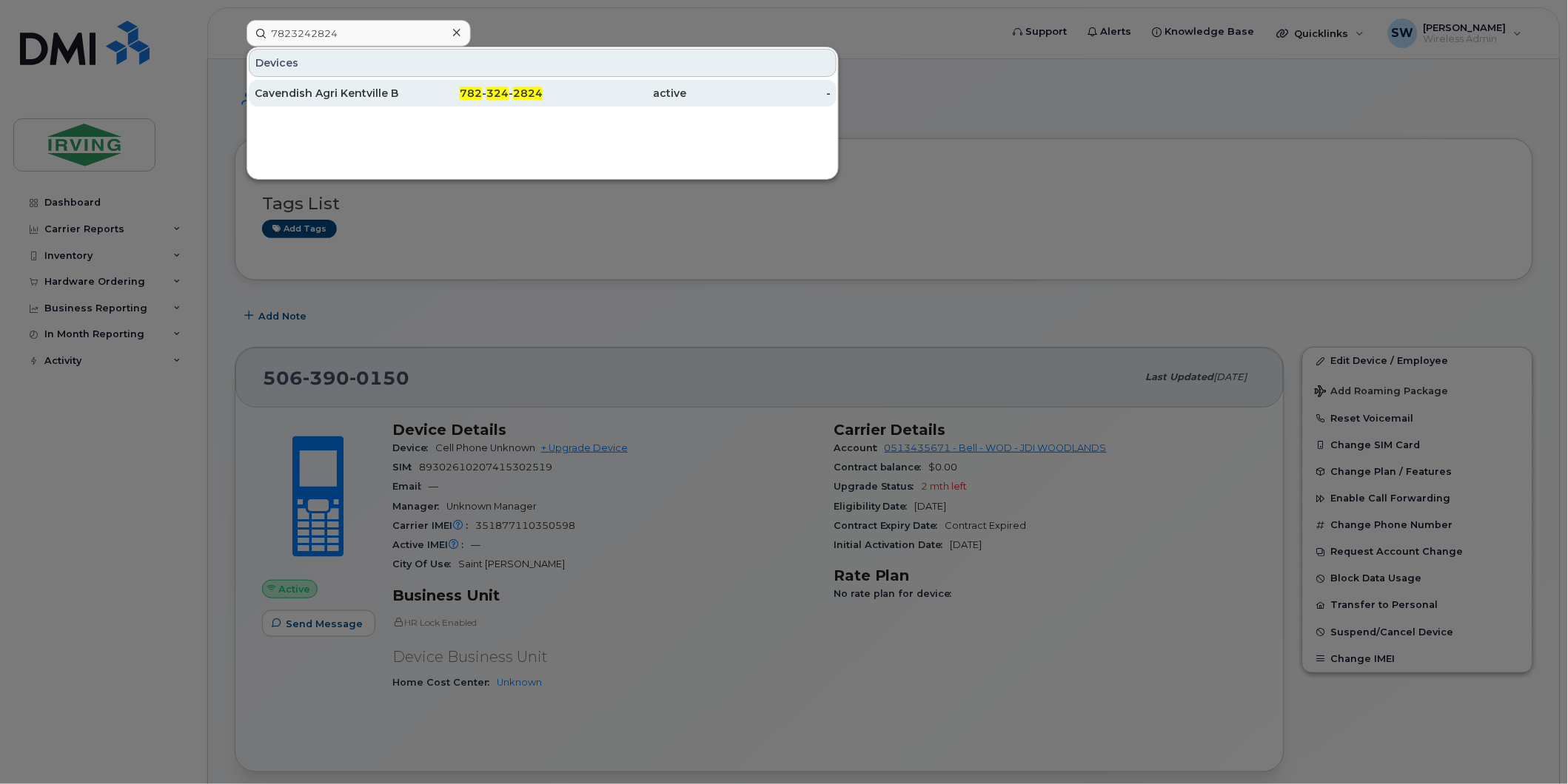
click at [402, 94] on div "782 - 324 - 2824" at bounding box center [471, 93] width 144 height 15
